Goal: Information Seeking & Learning: Learn about a topic

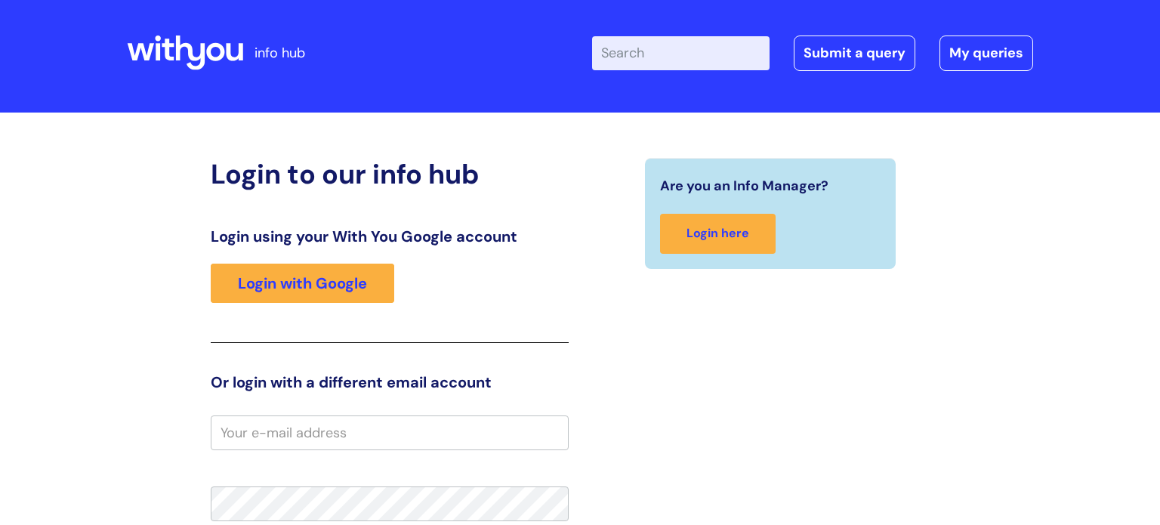
scroll to position [45, 0]
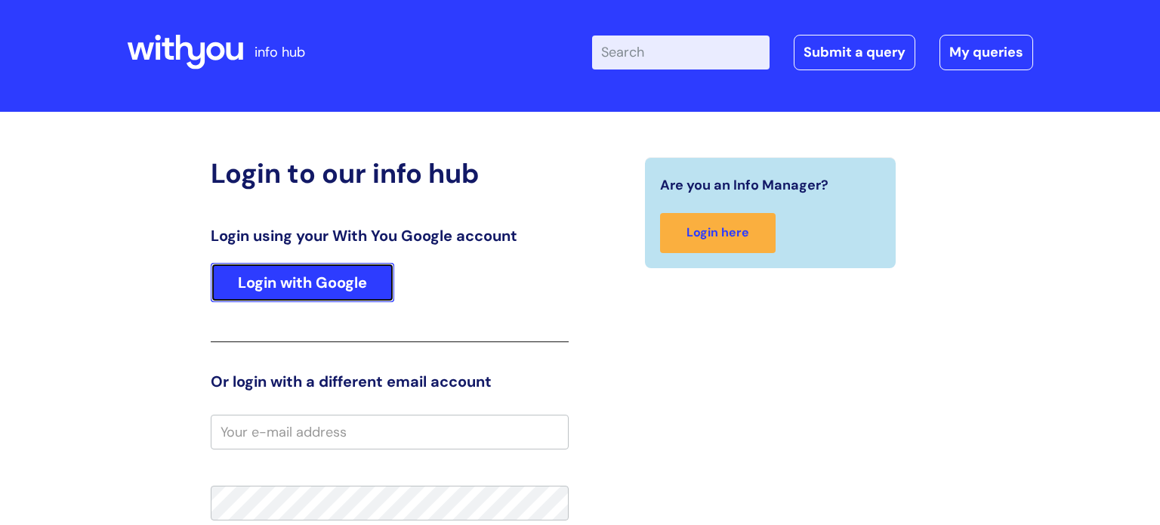
click at [297, 285] on link "Login with Google" at bounding box center [302, 282] width 183 height 39
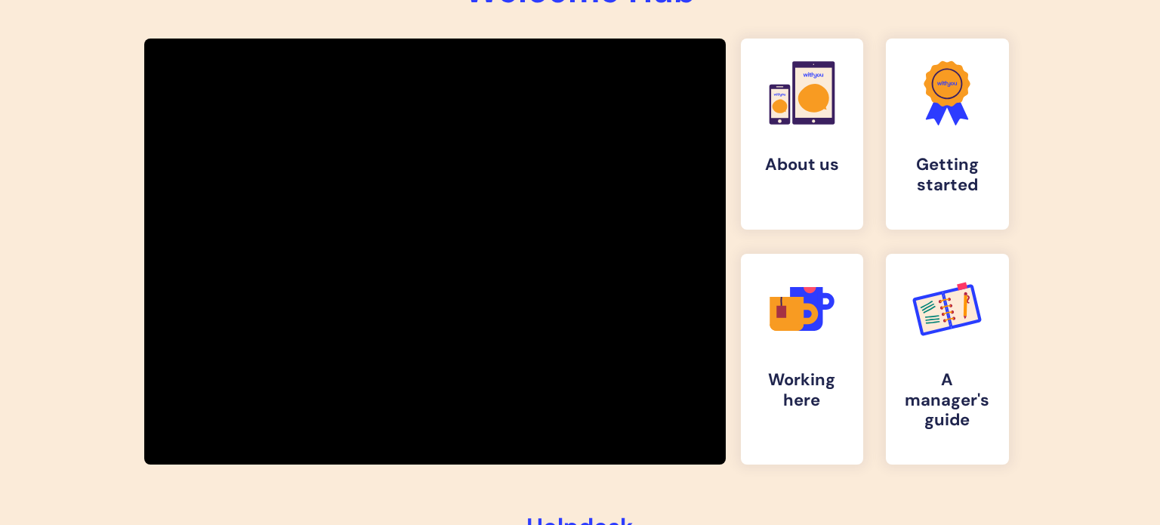
scroll to position [252, 0]
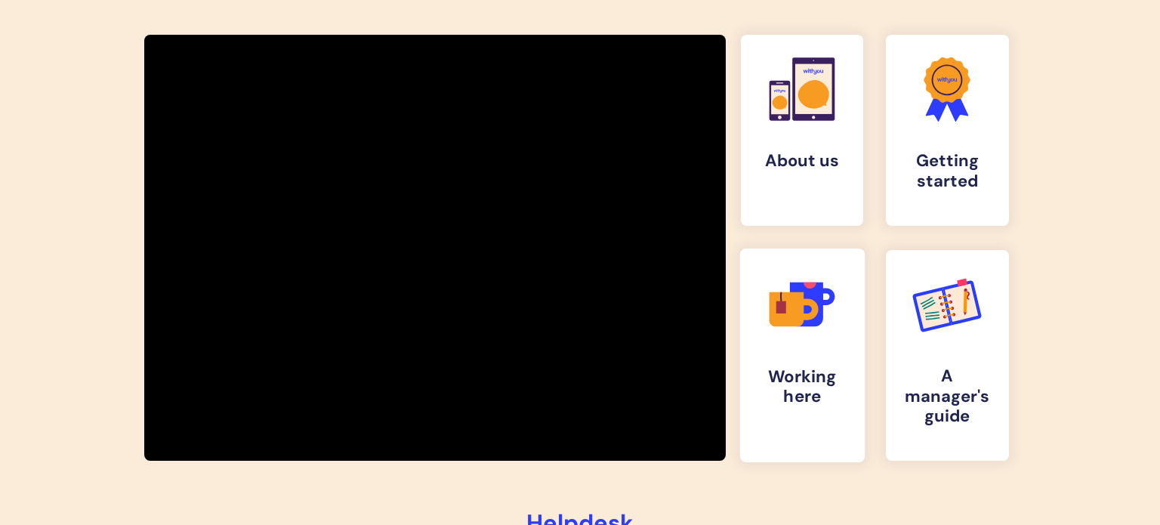
click at [787, 325] on icon at bounding box center [786, 309] width 35 height 35
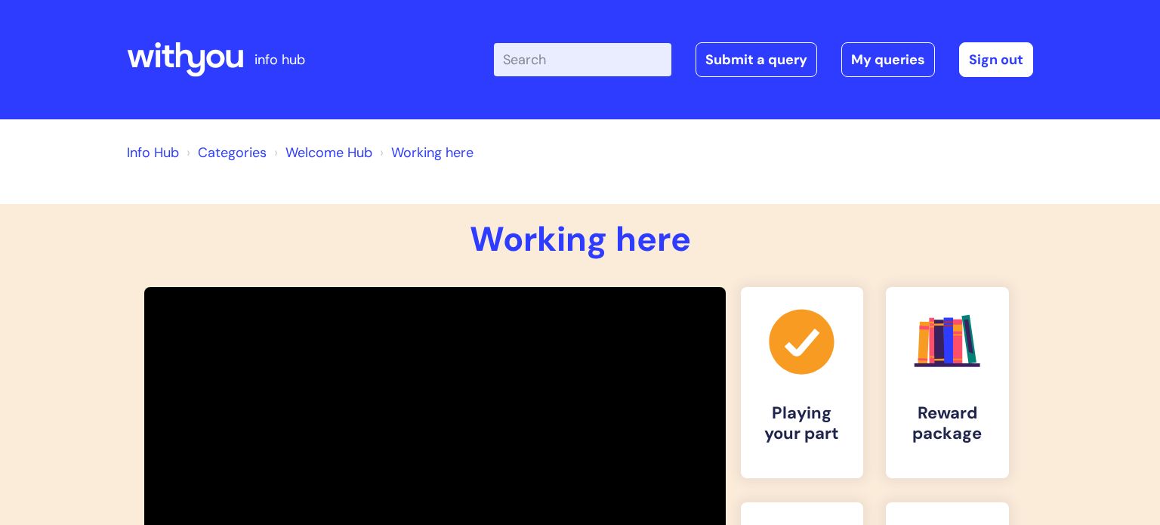
scroll to position [4, 11]
